Goal: Task Accomplishment & Management: Use online tool/utility

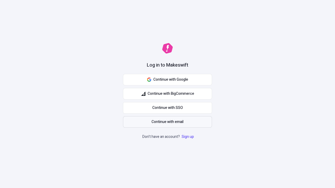
click at [168, 122] on span "Continue with email" at bounding box center [168, 122] width 32 height 6
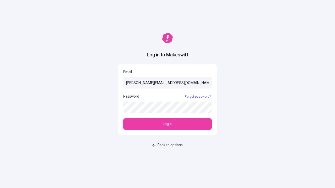
type input "sasha+test-ui@makeswift.com"
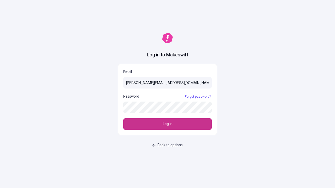
click at [168, 124] on span "Log in" at bounding box center [168, 124] width 10 height 6
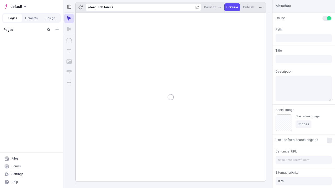
type input "/deep-link-tenuis"
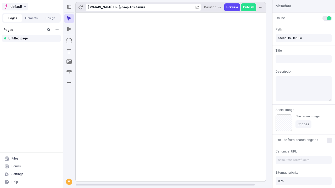
click at [15, 7] on span "default" at bounding box center [16, 6] width 12 height 6
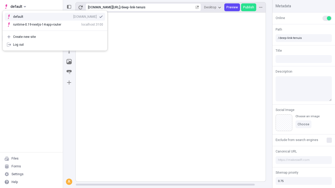
click at [73, 16] on div "[DOMAIN_NAME]" at bounding box center [85, 17] width 24 height 4
click at [57, 30] on icon "Add new" at bounding box center [56, 29] width 3 height 3
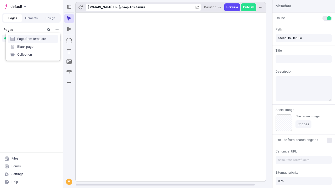
click at [33, 47] on div "Blank page" at bounding box center [33, 47] width 50 height 8
type input "/deep-link-theca"
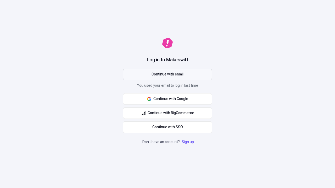
click at [168, 75] on span "Continue with email" at bounding box center [168, 75] width 32 height 6
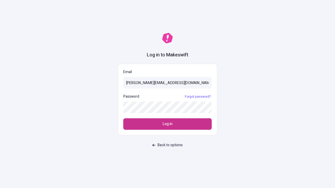
click at [168, 124] on span "Log in" at bounding box center [168, 124] width 10 height 6
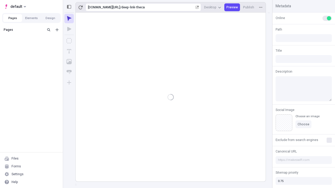
type input "/deep-link-theca"
